Goal: Navigation & Orientation: Find specific page/section

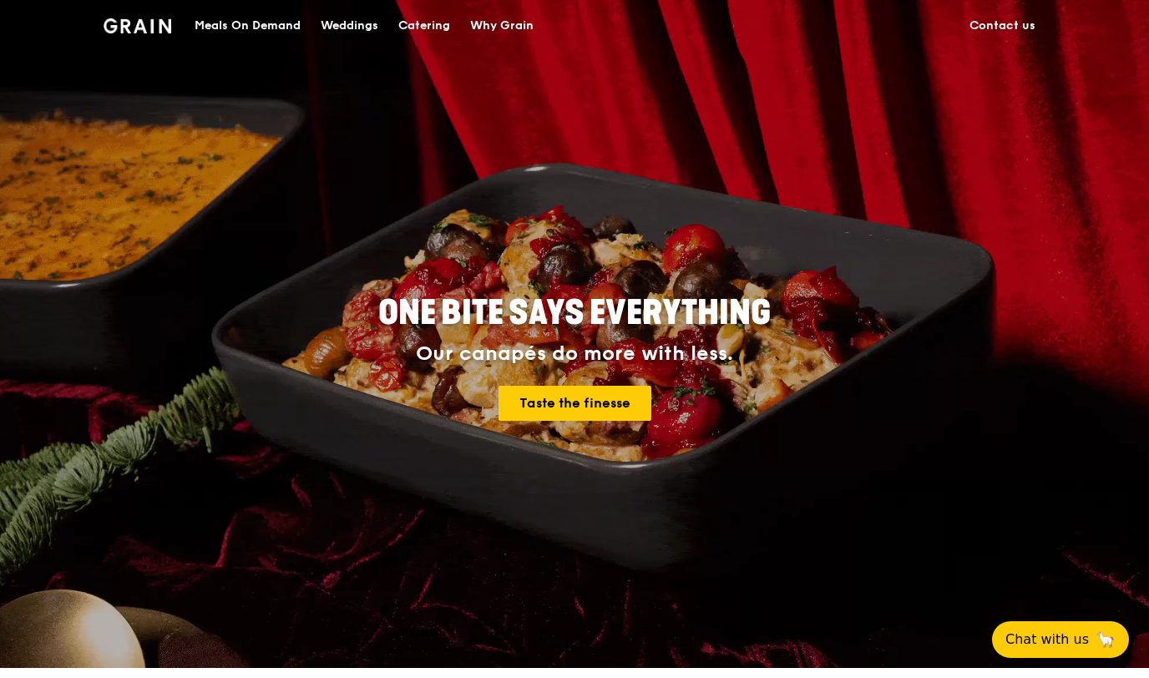
click at [1053, 236] on div "ONE BITE SAYS EVERYTHING Our canapés do more with less. Taste the finesse" at bounding box center [575, 359] width 962 height 618
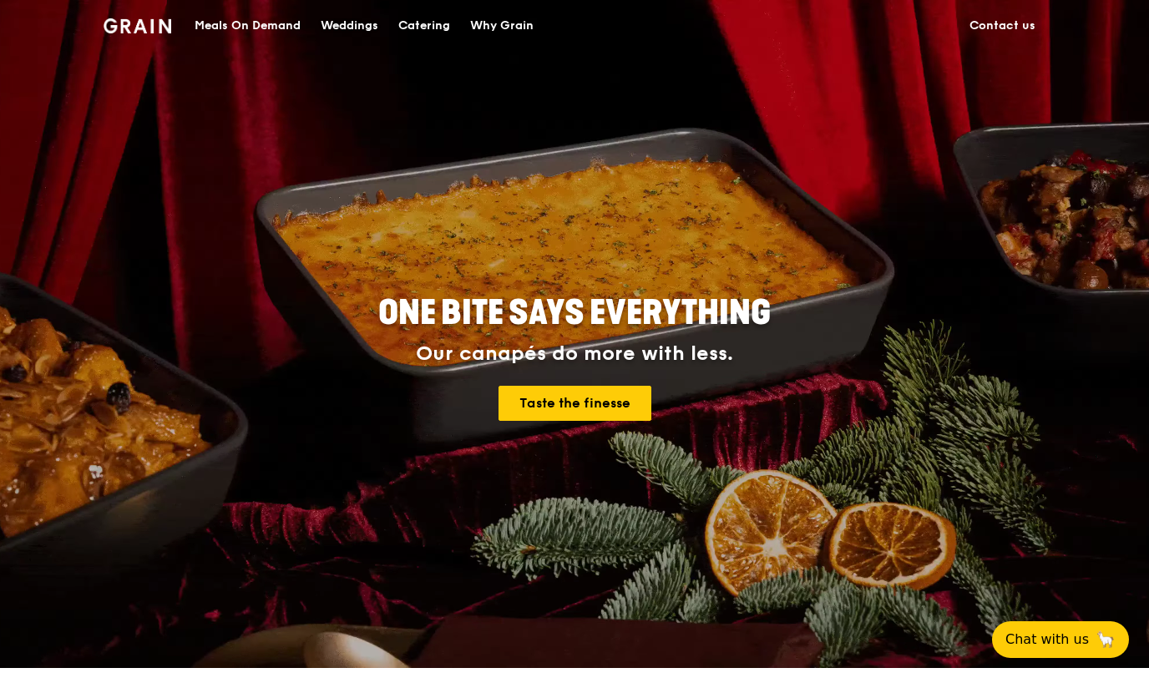
click at [312, 23] on link "Weddings" at bounding box center [350, 26] width 78 height 50
drag, startPoint x: 1071, startPoint y: 123, endPoint x: 1062, endPoint y: 119, distance: 10.1
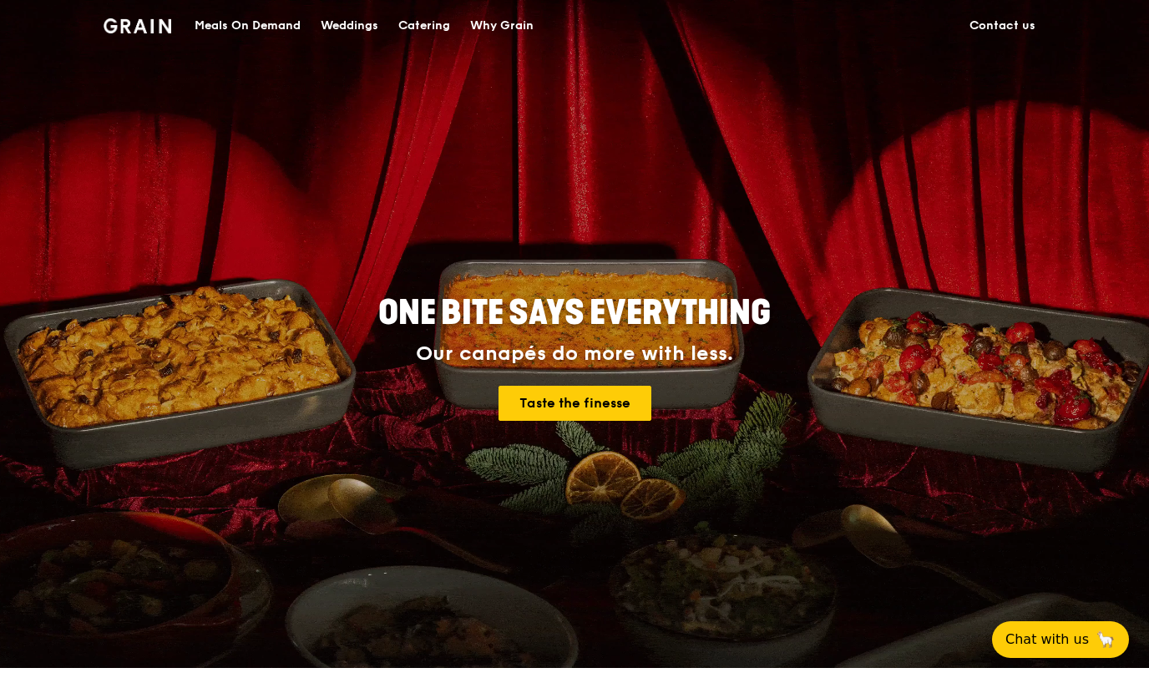
click at [1071, 123] on div "ONE BITE SAYS EVERYTHING Our canapés do more with less. Taste the finesse" at bounding box center [574, 334] width 1149 height 668
